Goal: Task Accomplishment & Management: Use online tool/utility

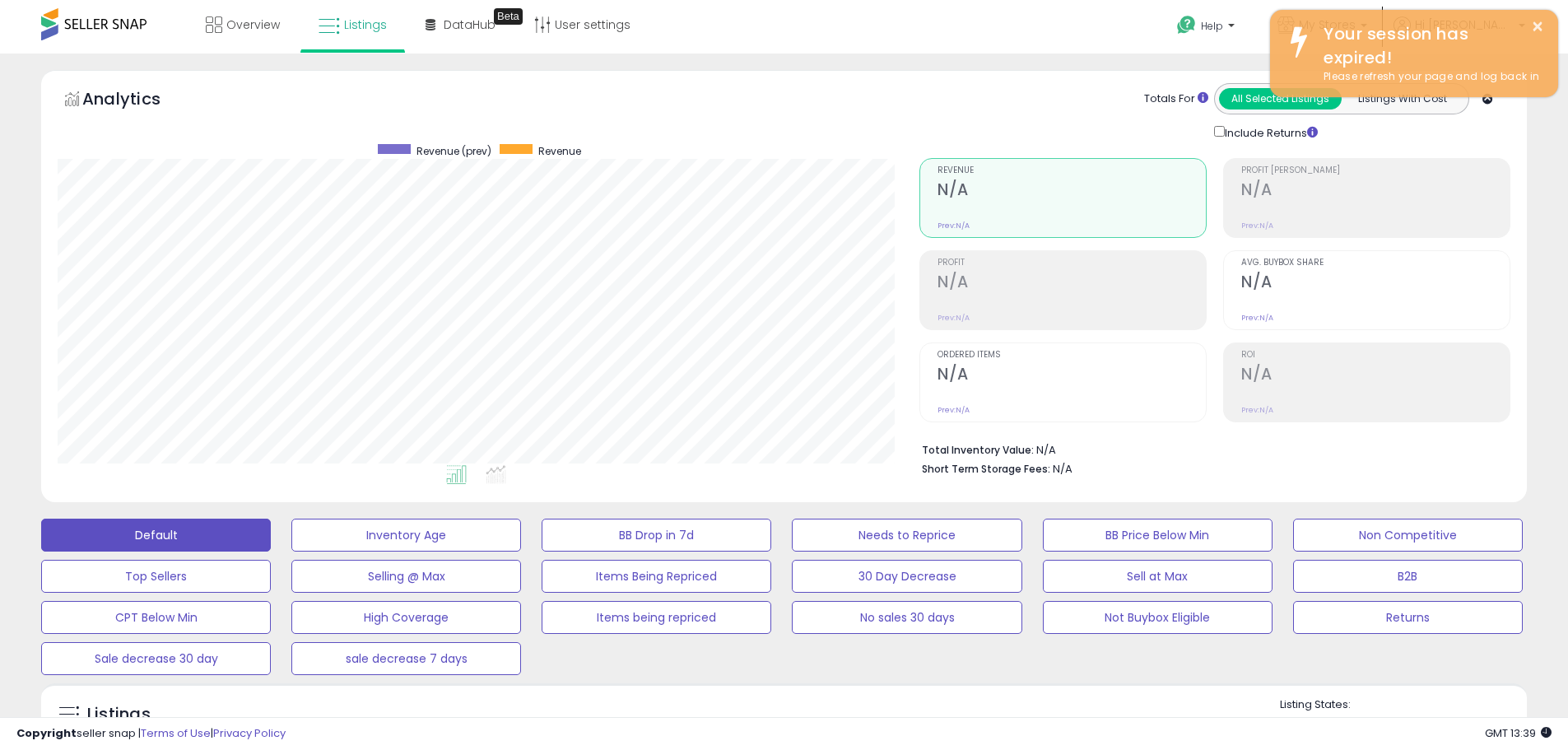
select select "**"
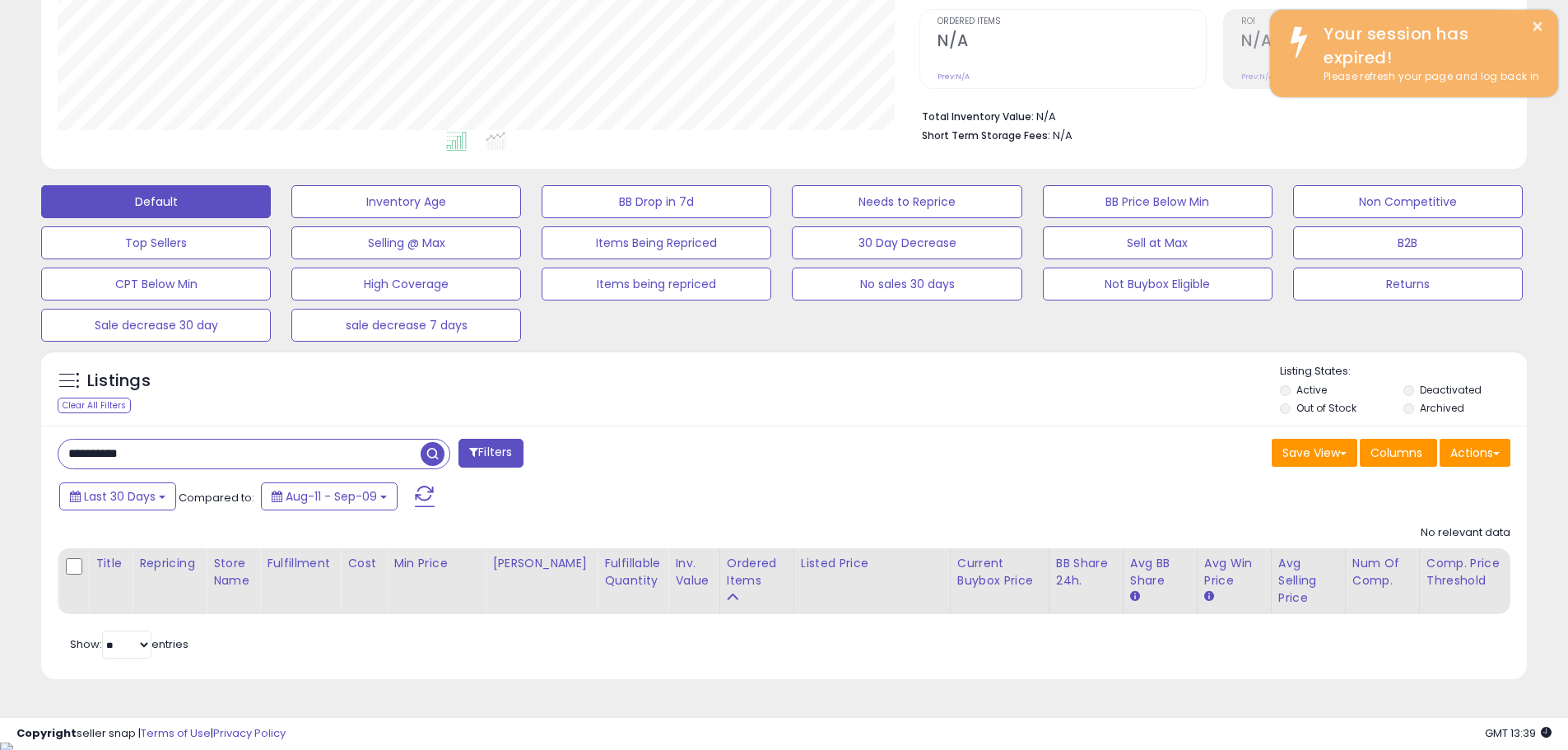
scroll to position [337, 0]
